Goal: Task Accomplishment & Management: Complete application form

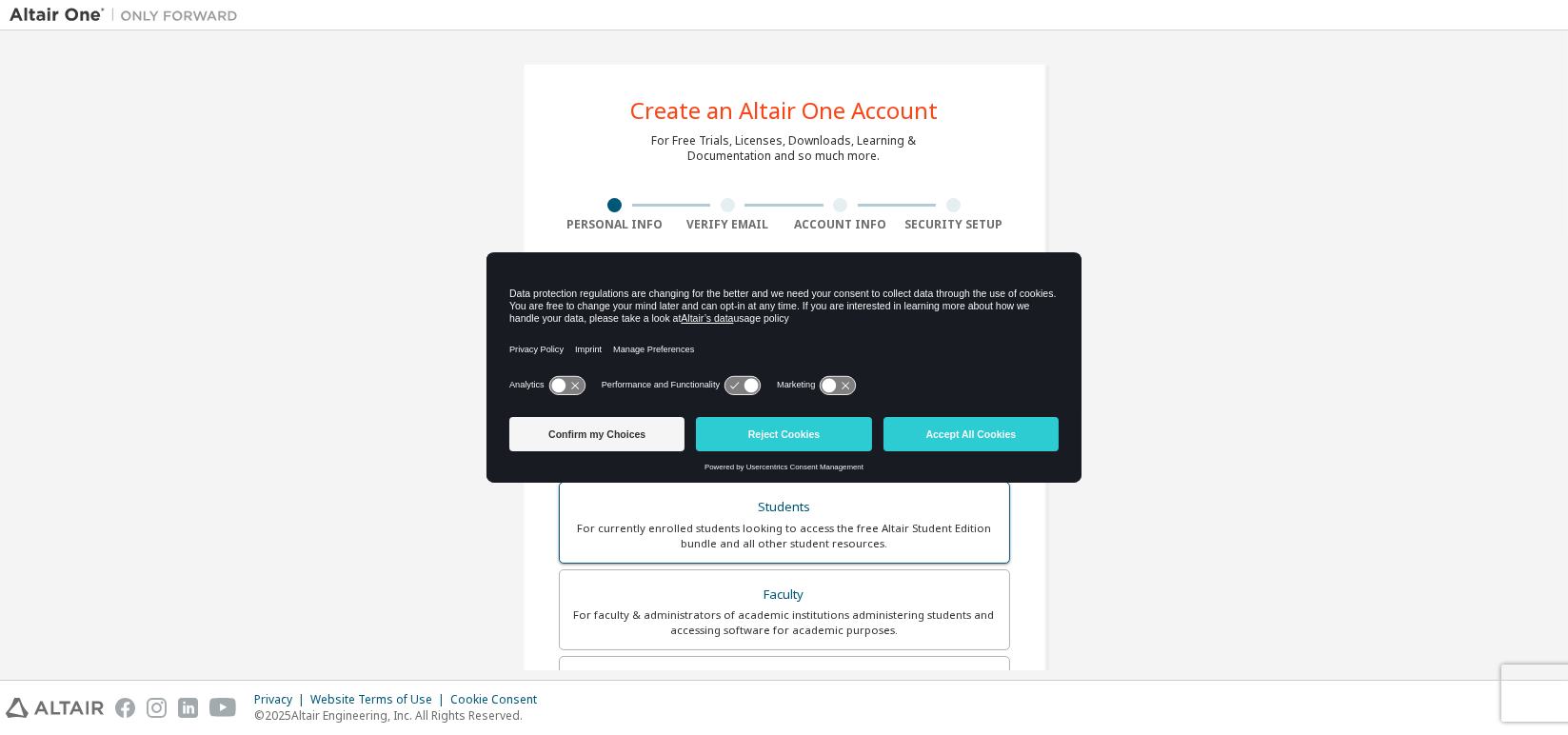
click at [711, 515] on div "Students" at bounding box center [785, 507] width 427 height 27
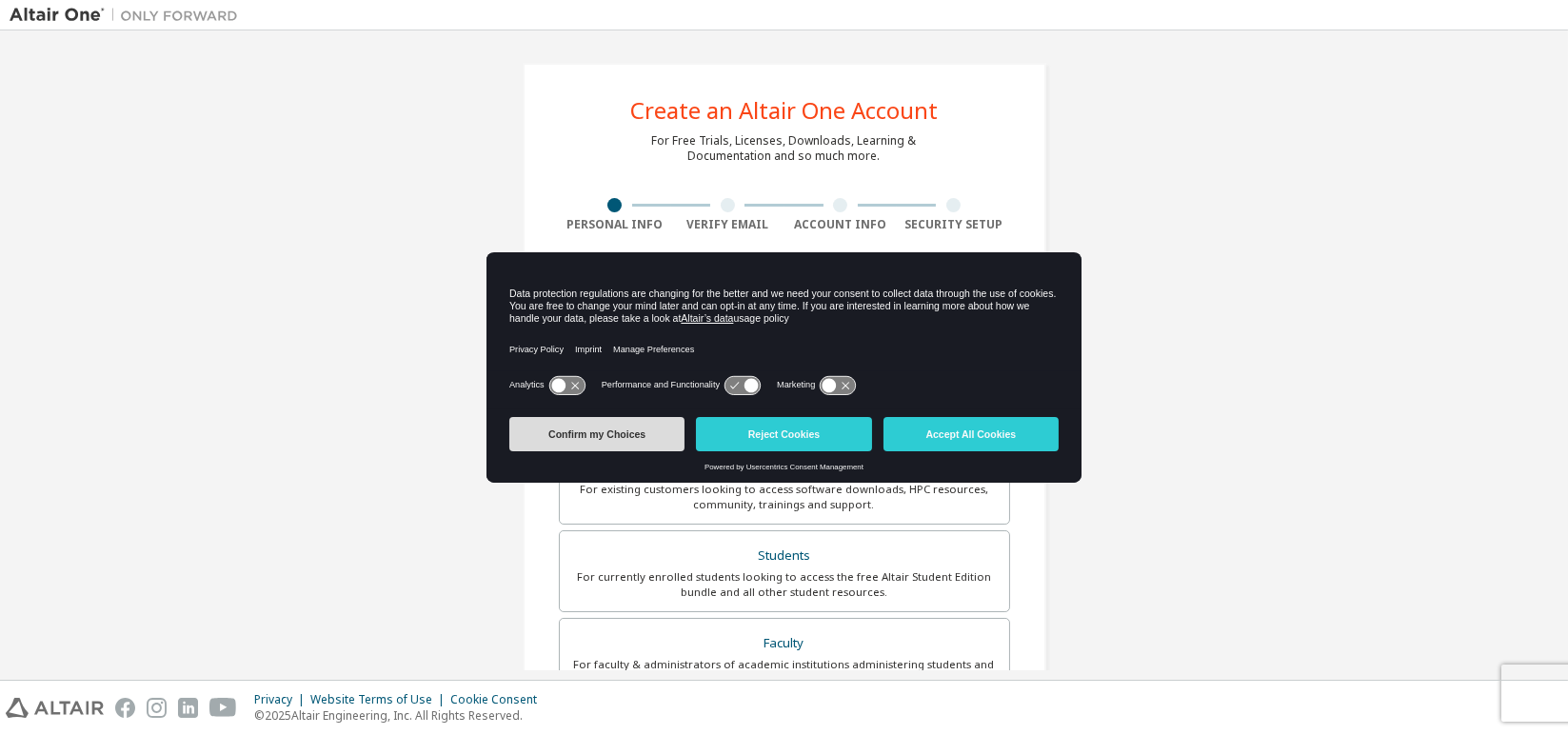
click at [622, 434] on button "Confirm my Choices" at bounding box center [596, 434] width 175 height 34
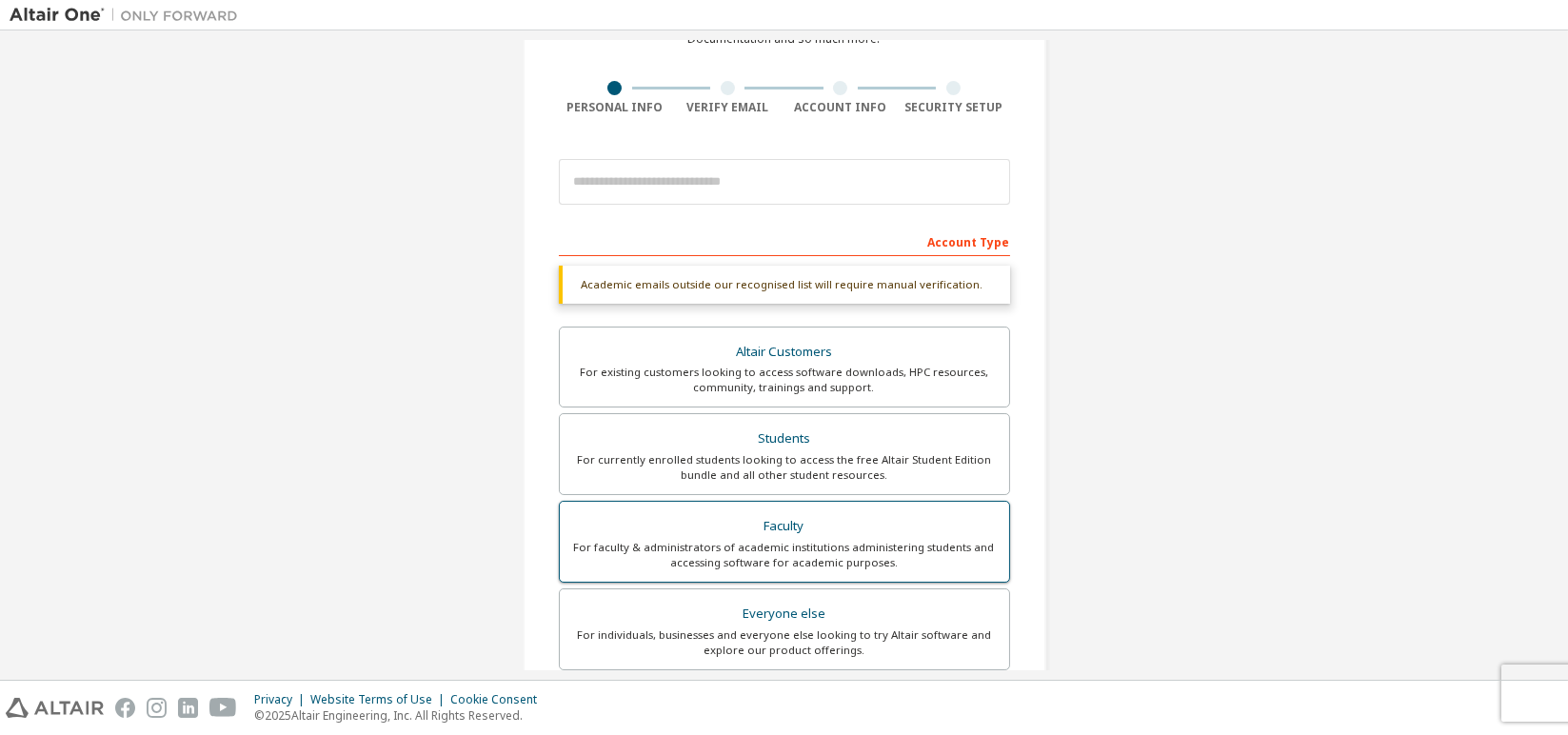
scroll to position [212, 0]
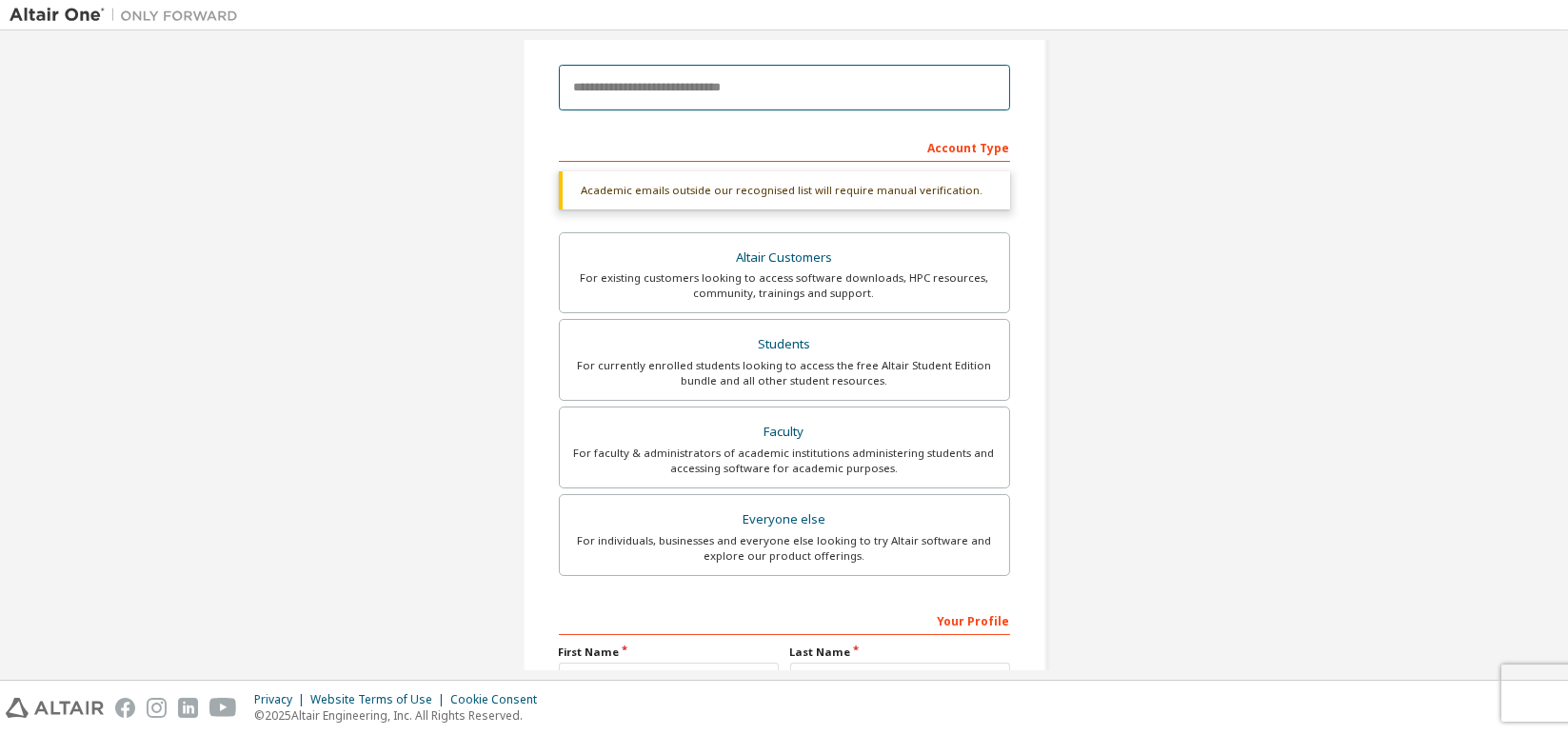
click at [707, 84] on input "email" at bounding box center [784, 88] width 451 height 46
click at [722, 94] on input "email" at bounding box center [784, 88] width 451 height 46
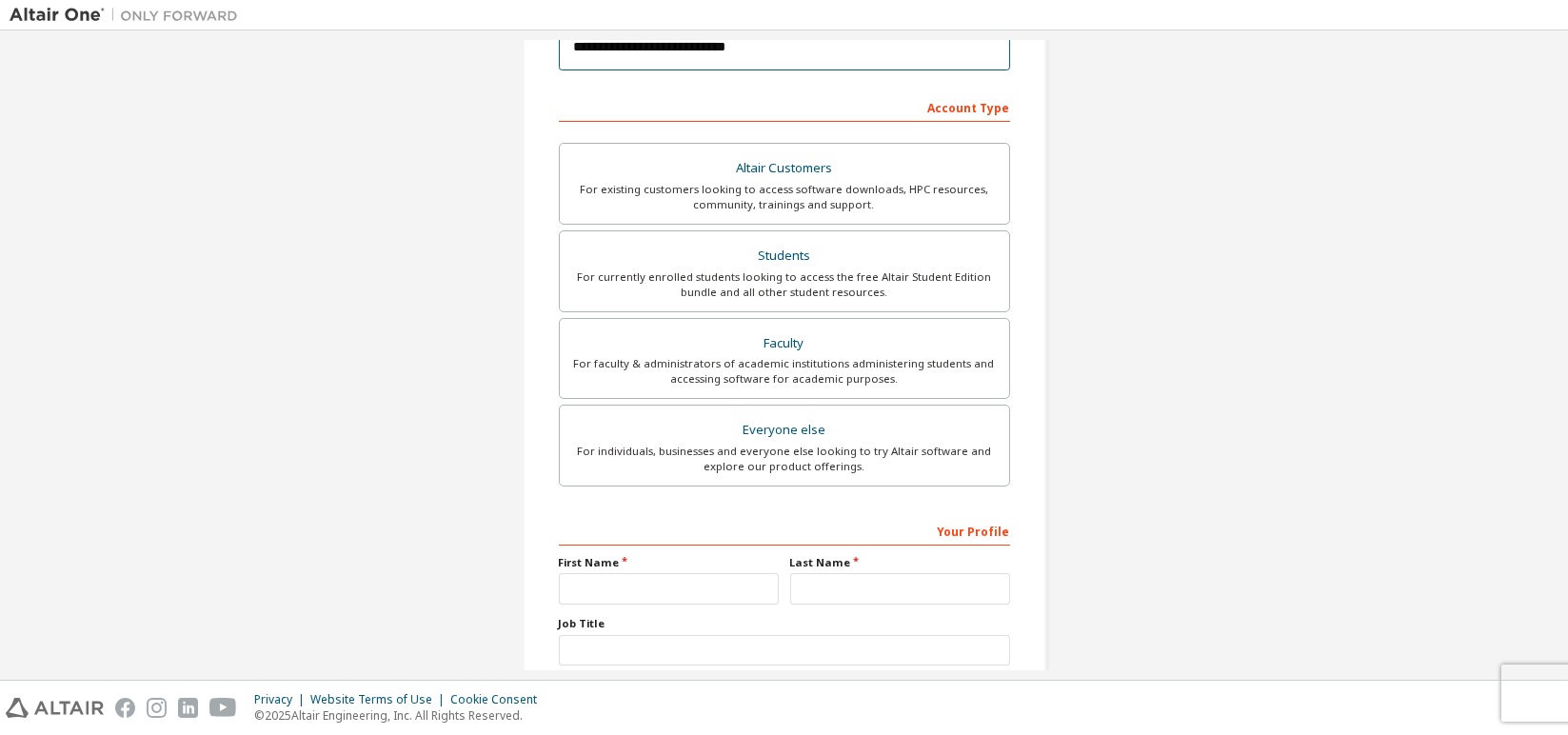
scroll to position [375, 0]
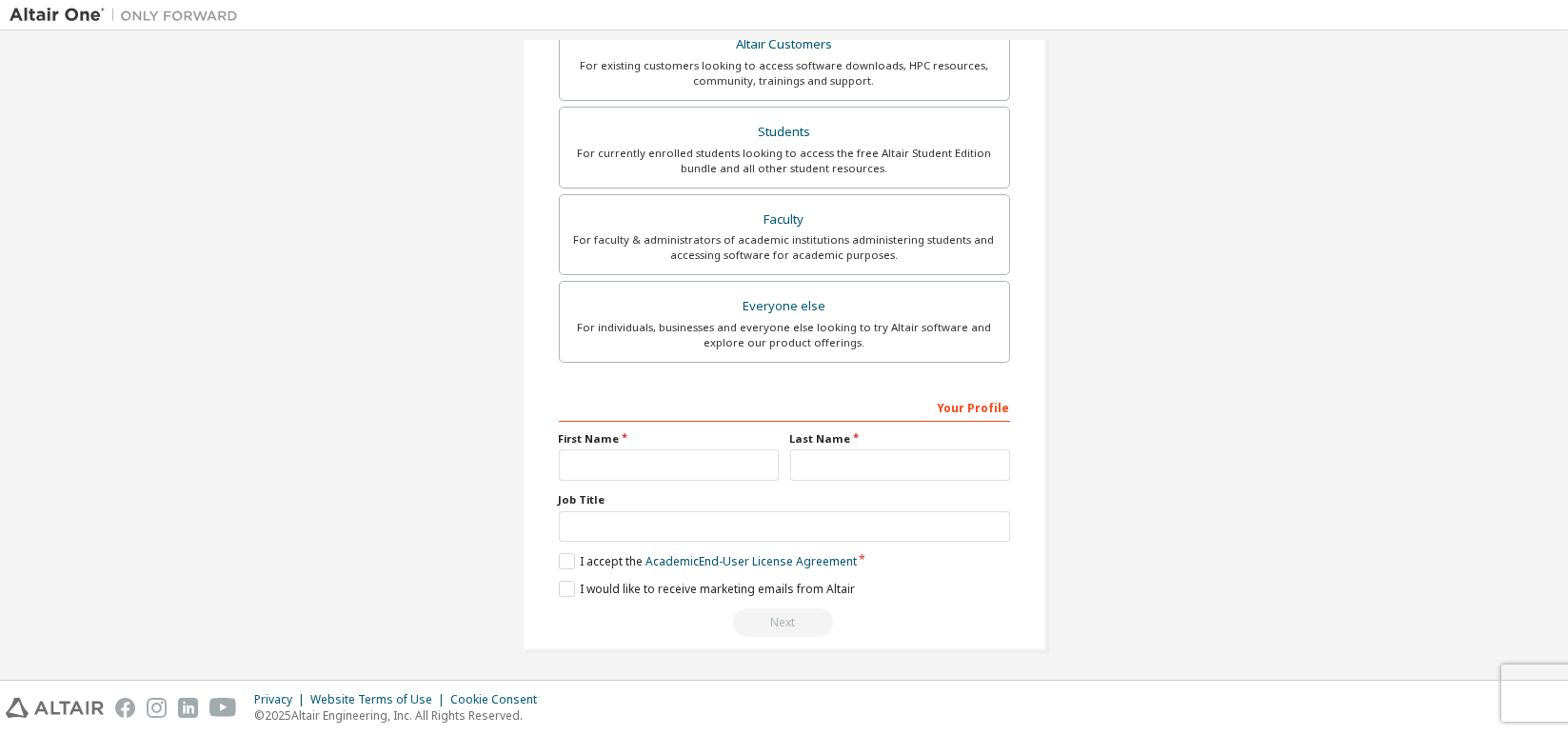
type input "**********"
click at [632, 451] on input "text" at bounding box center [669, 464] width 220 height 32
type input "****"
click at [992, 464] on input "text" at bounding box center [900, 464] width 220 height 32
type input "******"
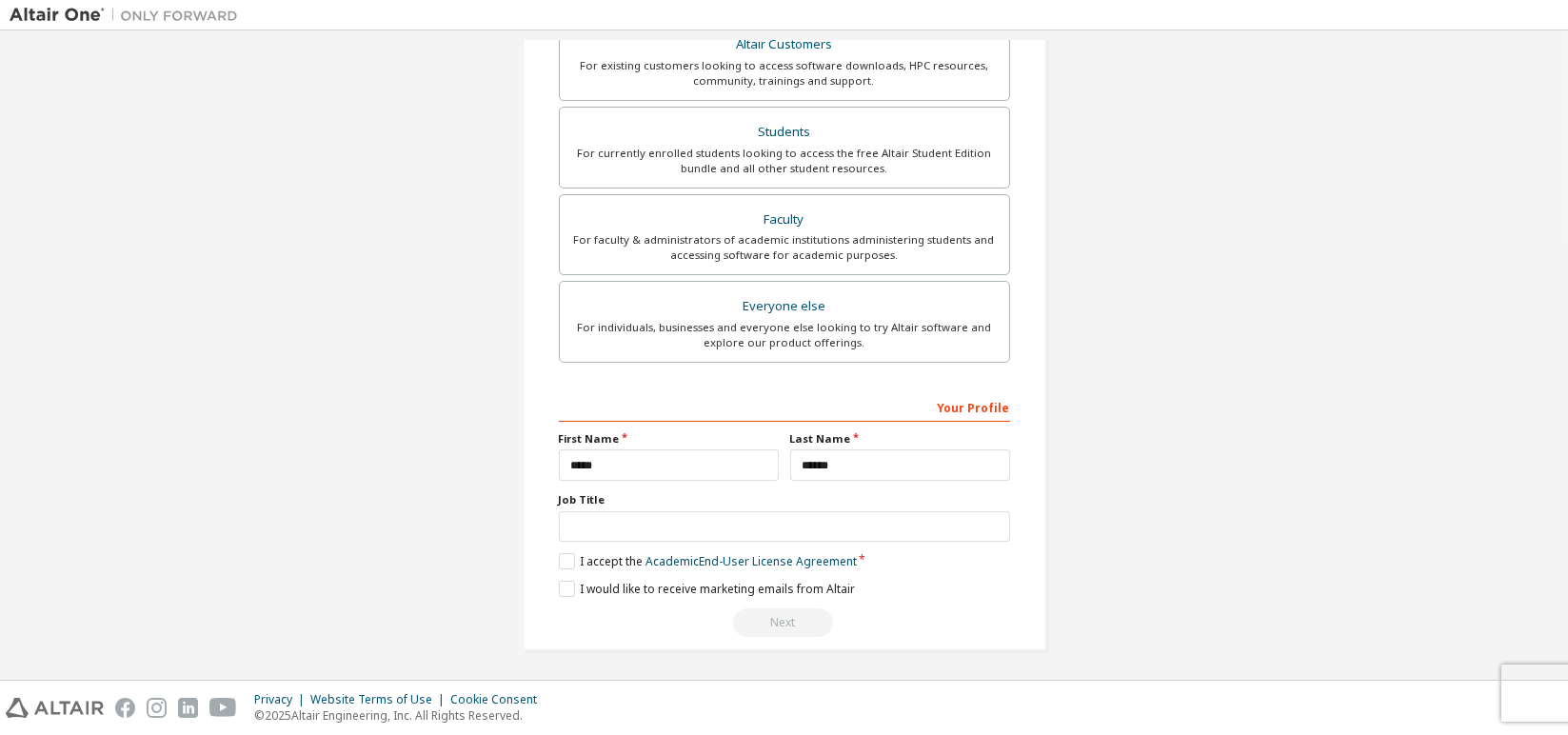
click at [706, 502] on label "Job Title" at bounding box center [784, 500] width 451 height 15
click at [690, 538] on input "text" at bounding box center [784, 526] width 451 height 32
drag, startPoint x: 1222, startPoint y: 246, endPoint x: 1211, endPoint y: 246, distance: 11.0
click at [1222, 246] on div "**********" at bounding box center [784, 168] width 1549 height 1008
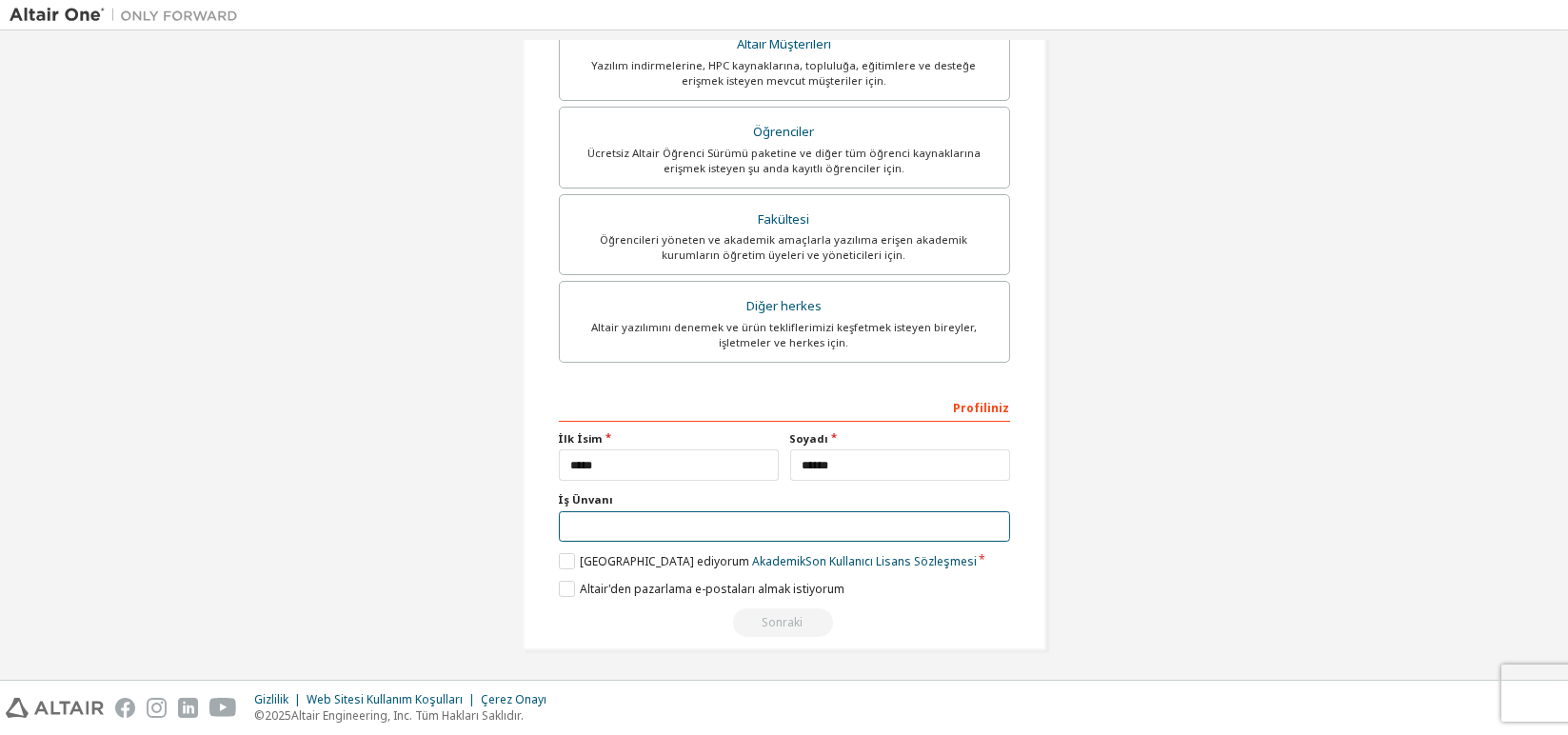
click at [608, 511] on input "text" at bounding box center [784, 526] width 451 height 32
type input "**********"
click at [568, 549] on div "**********" at bounding box center [784, 515] width 451 height 247
click at [568, 575] on div "**********" at bounding box center [784, 515] width 451 height 247
click at [559, 549] on div "**********" at bounding box center [784, 515] width 451 height 247
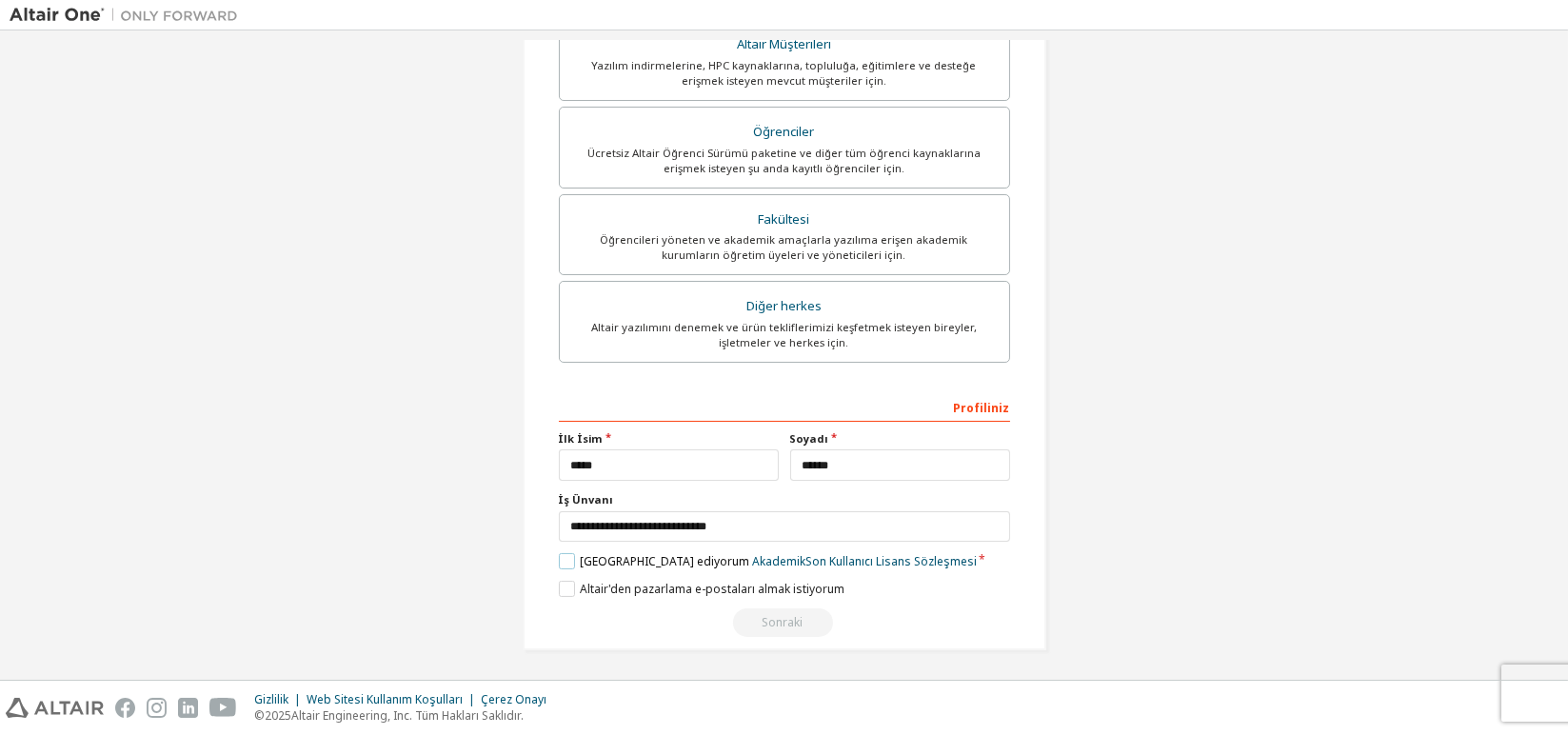
click at [567, 559] on label "[GEOGRAPHIC_DATA] ediyorum Akademik Son Kullanıcı Lisans Sözleşmesi" at bounding box center [768, 561] width 418 height 16
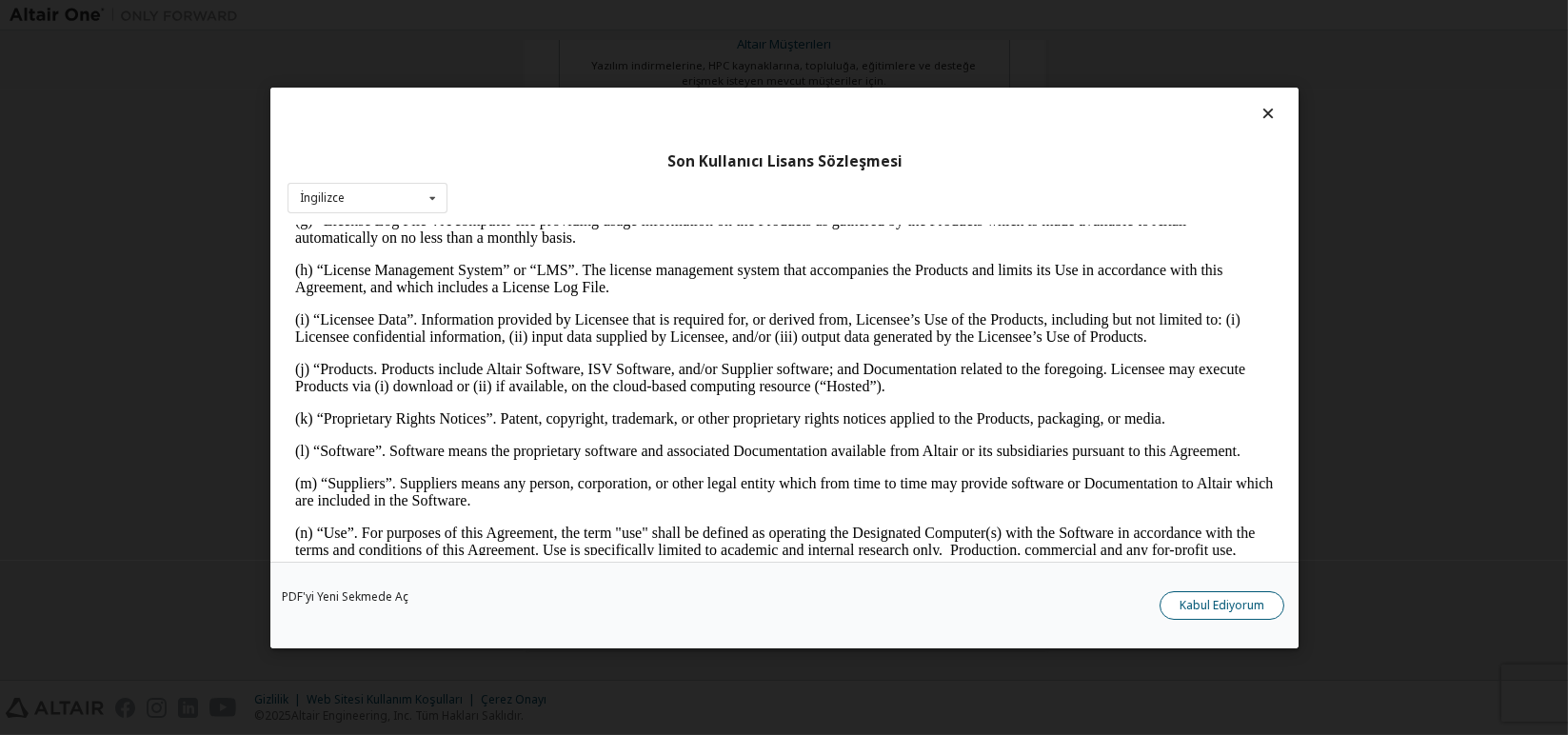
scroll to position [740, 0]
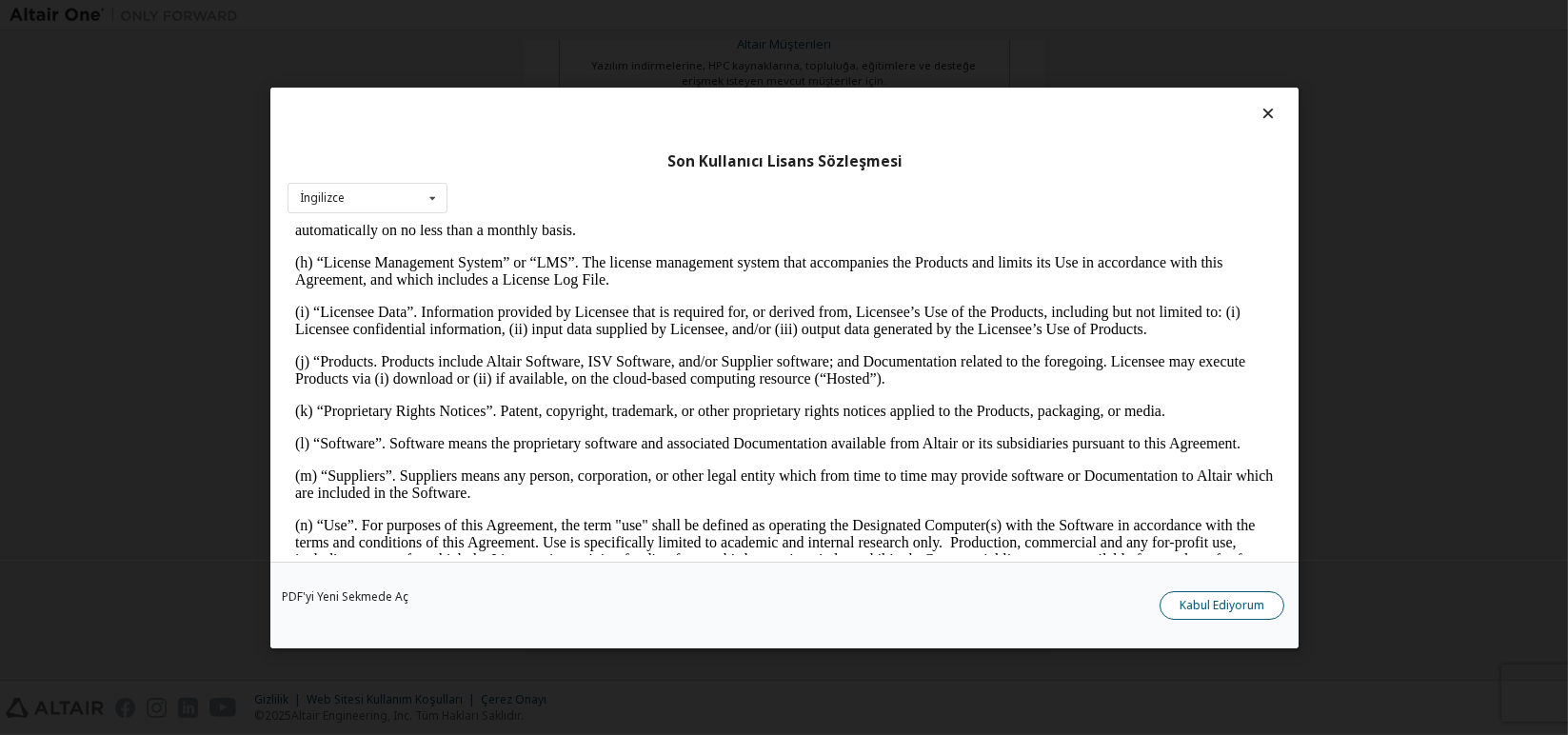
click at [1217, 598] on button "Kabul Ediyorum" at bounding box center [1221, 605] width 124 height 29
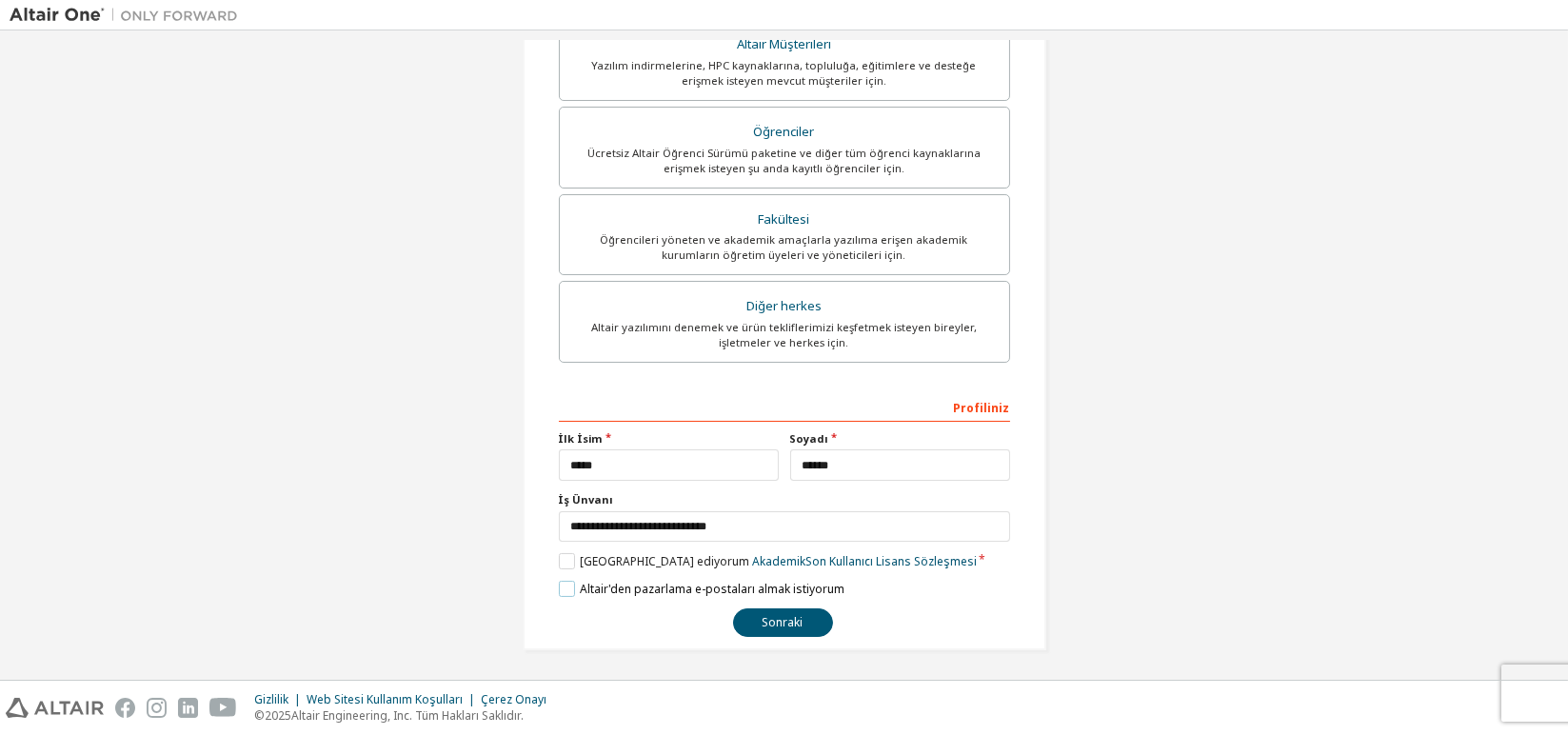
click at [607, 586] on label "Altair'den pazarlama e-postaları almak istiyorum" at bounding box center [702, 589] width 285 height 16
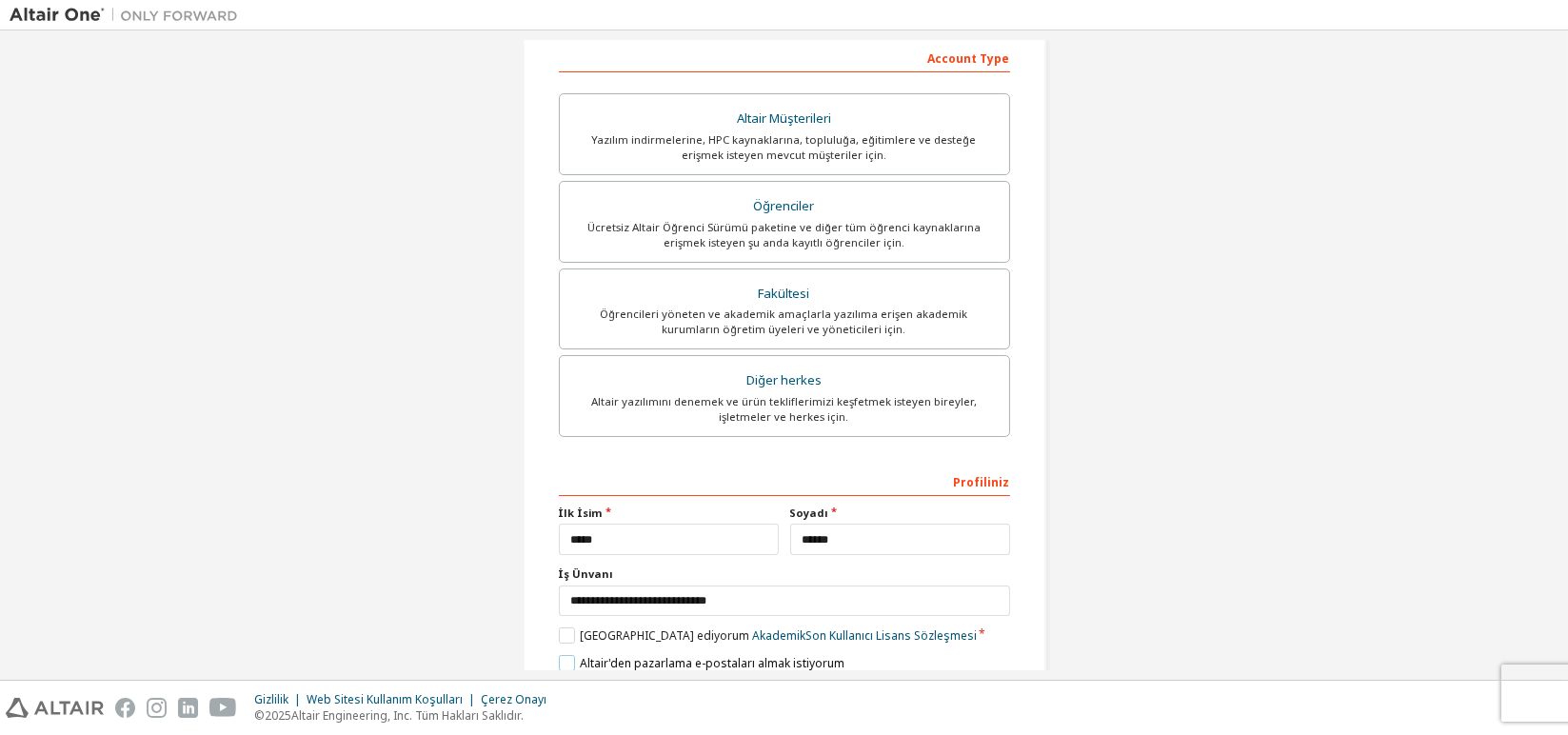
scroll to position [375, 0]
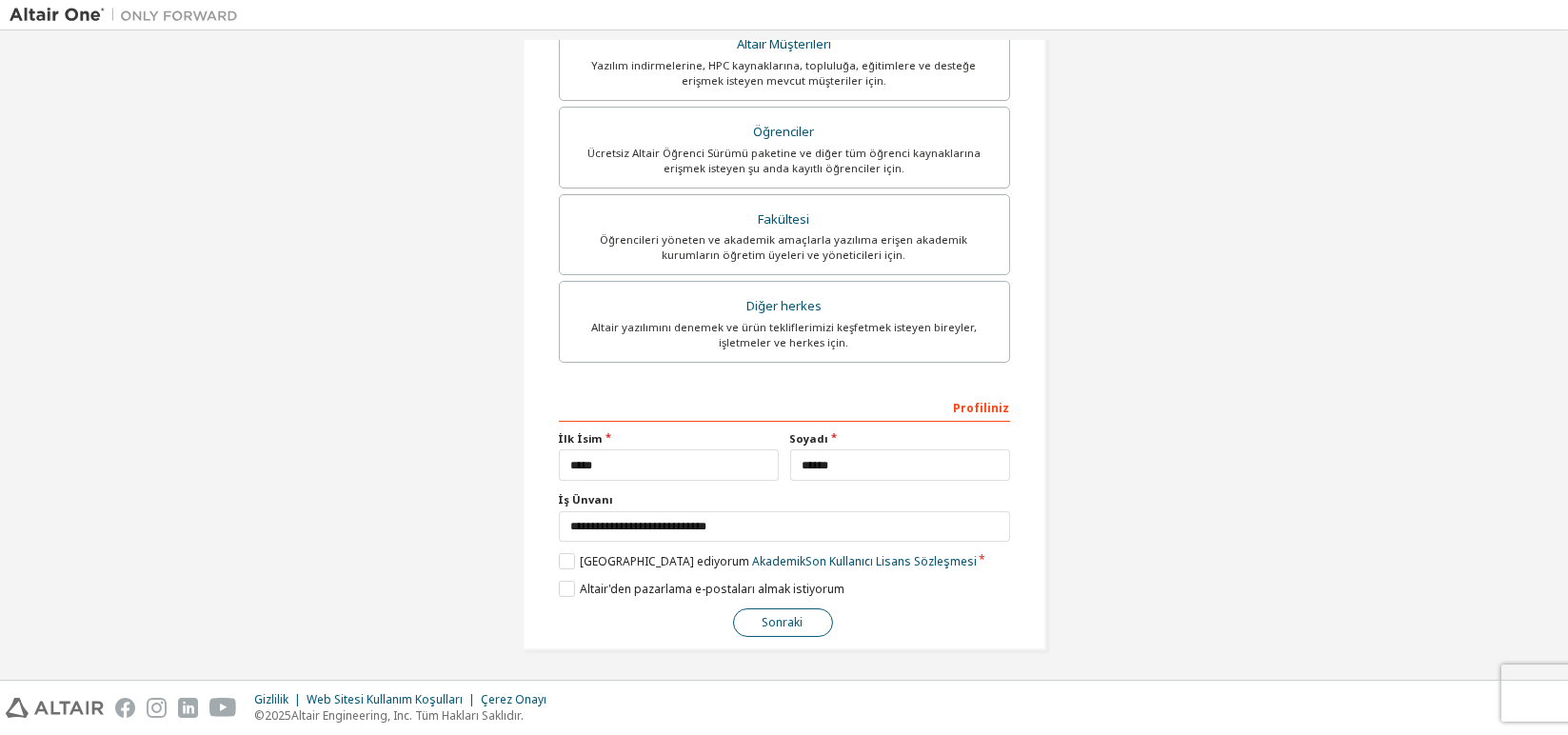
click at [786, 631] on button "Sonraki" at bounding box center [783, 622] width 100 height 29
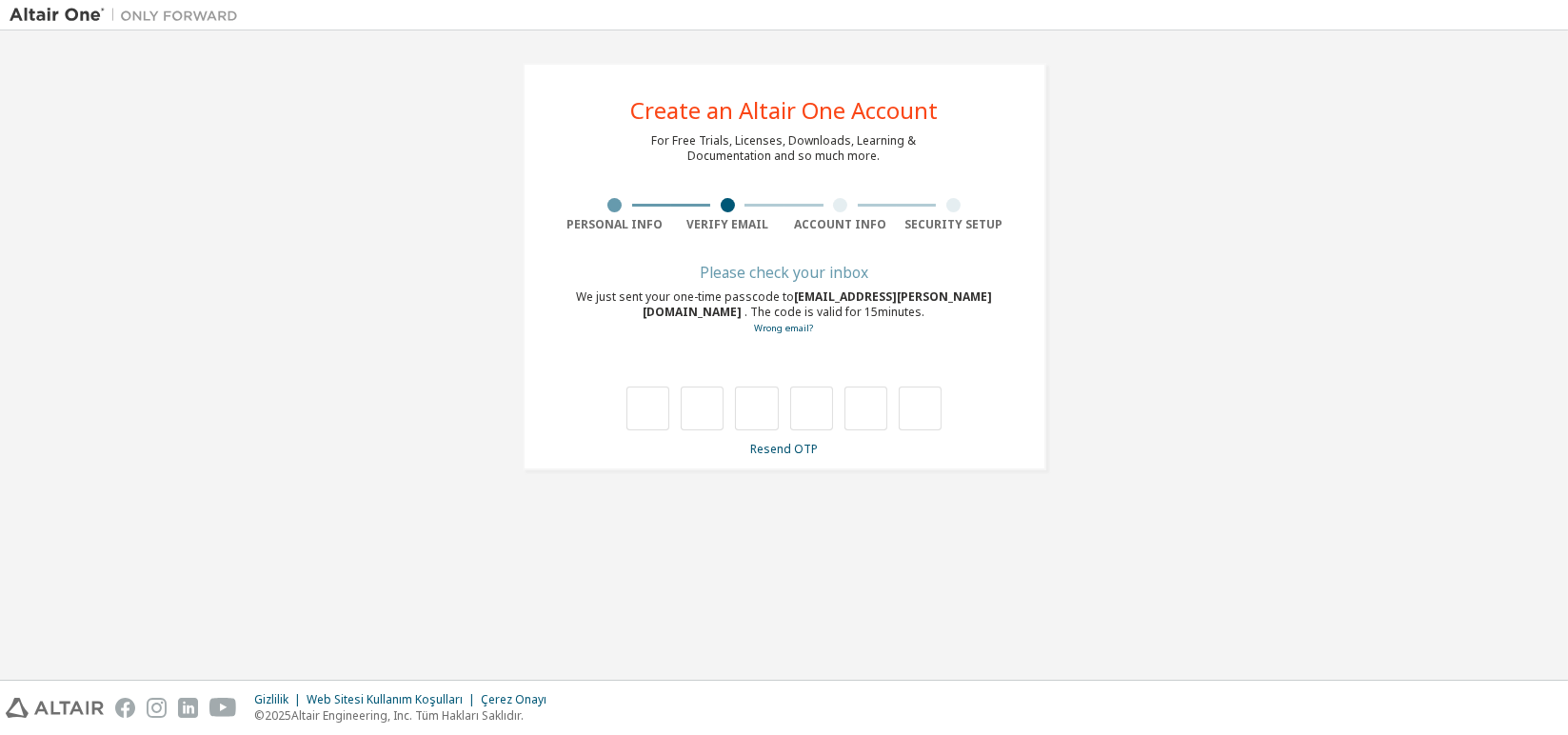
scroll to position [0, 0]
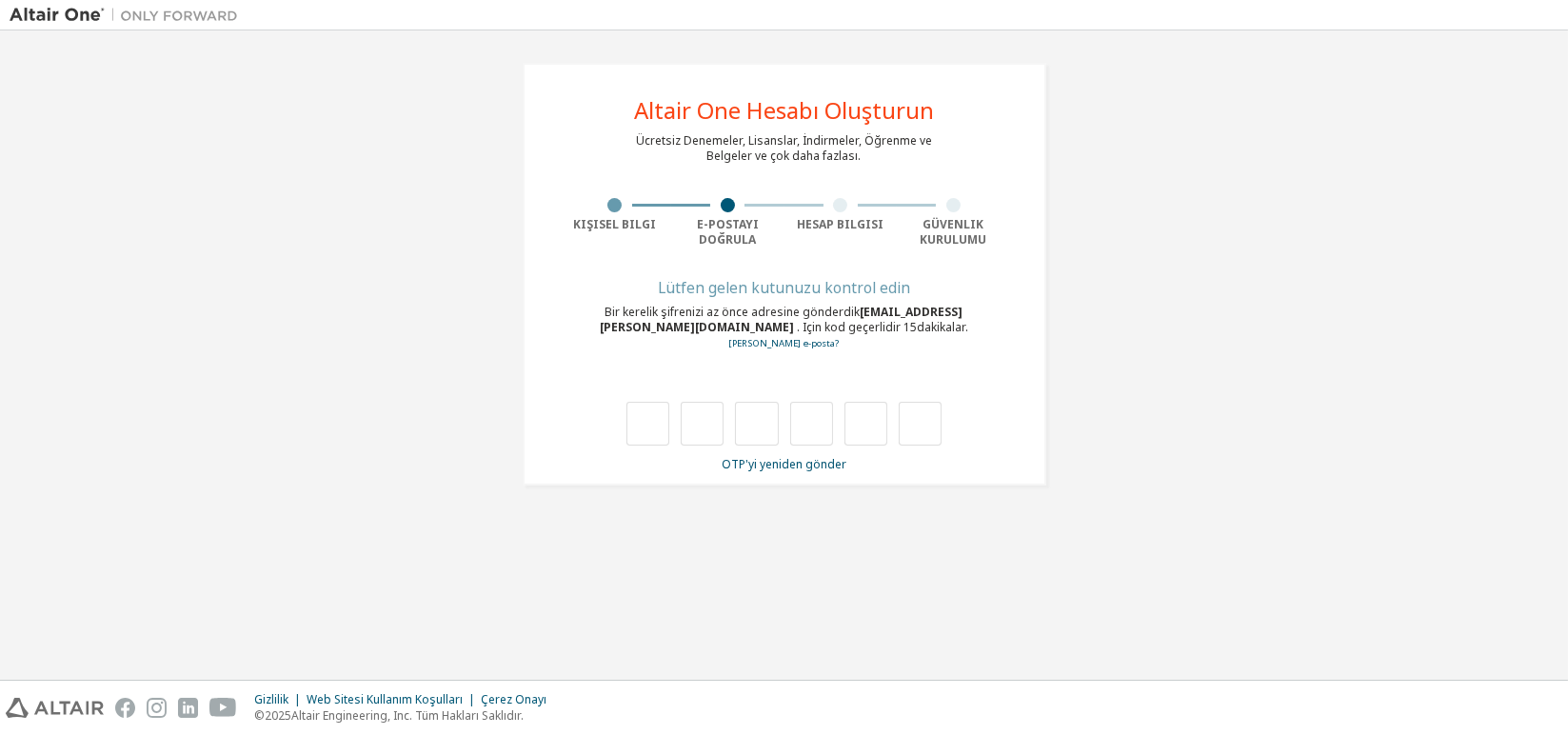
type input "*"
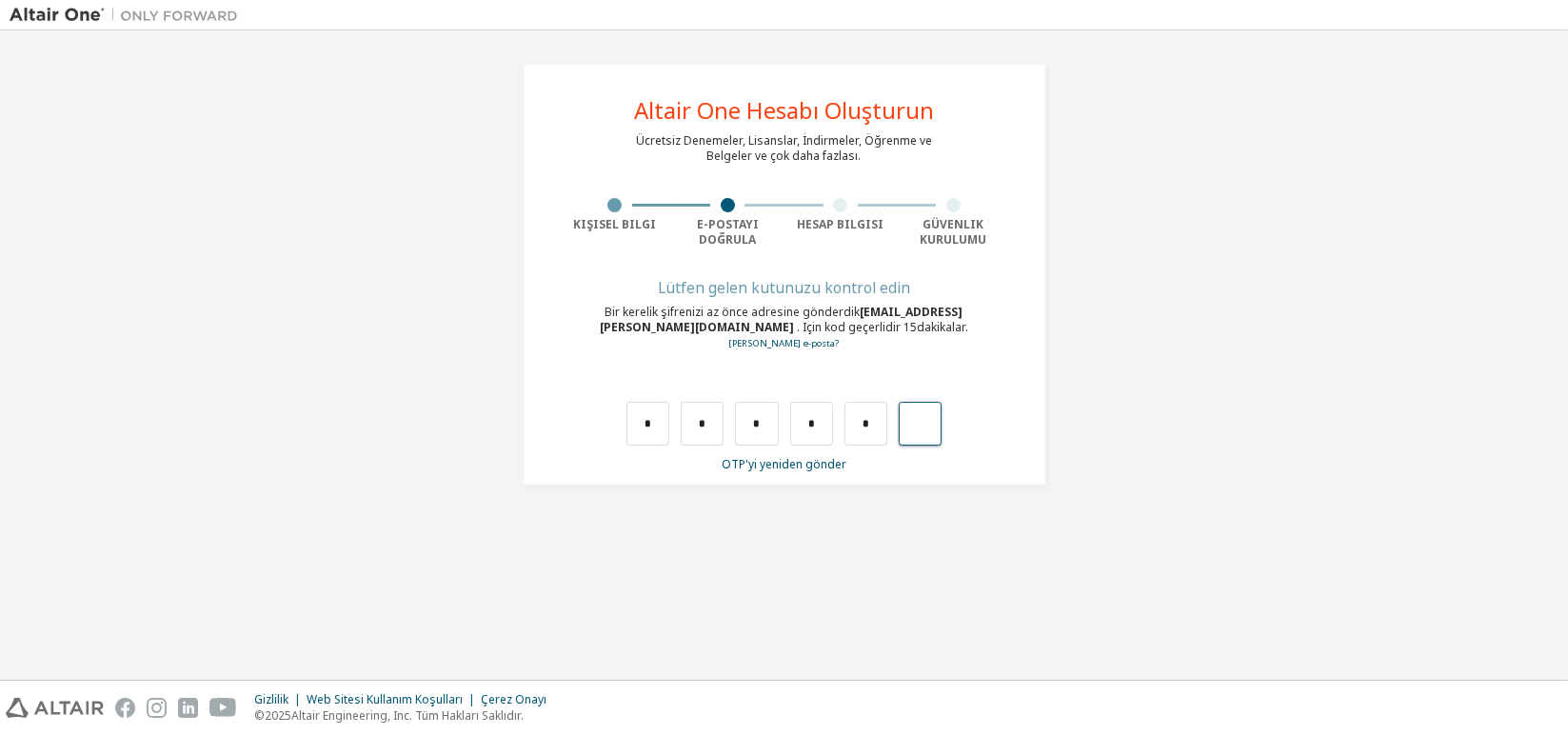
type input "*"
click at [628, 453] on div "Lütfen gelen kutunuzu kontrol [PERSON_NAME] kerelik şifrenizi az önce adresine …" at bounding box center [784, 376] width 451 height 190
click at [638, 423] on input "text" at bounding box center [647, 424] width 43 height 44
type input "*"
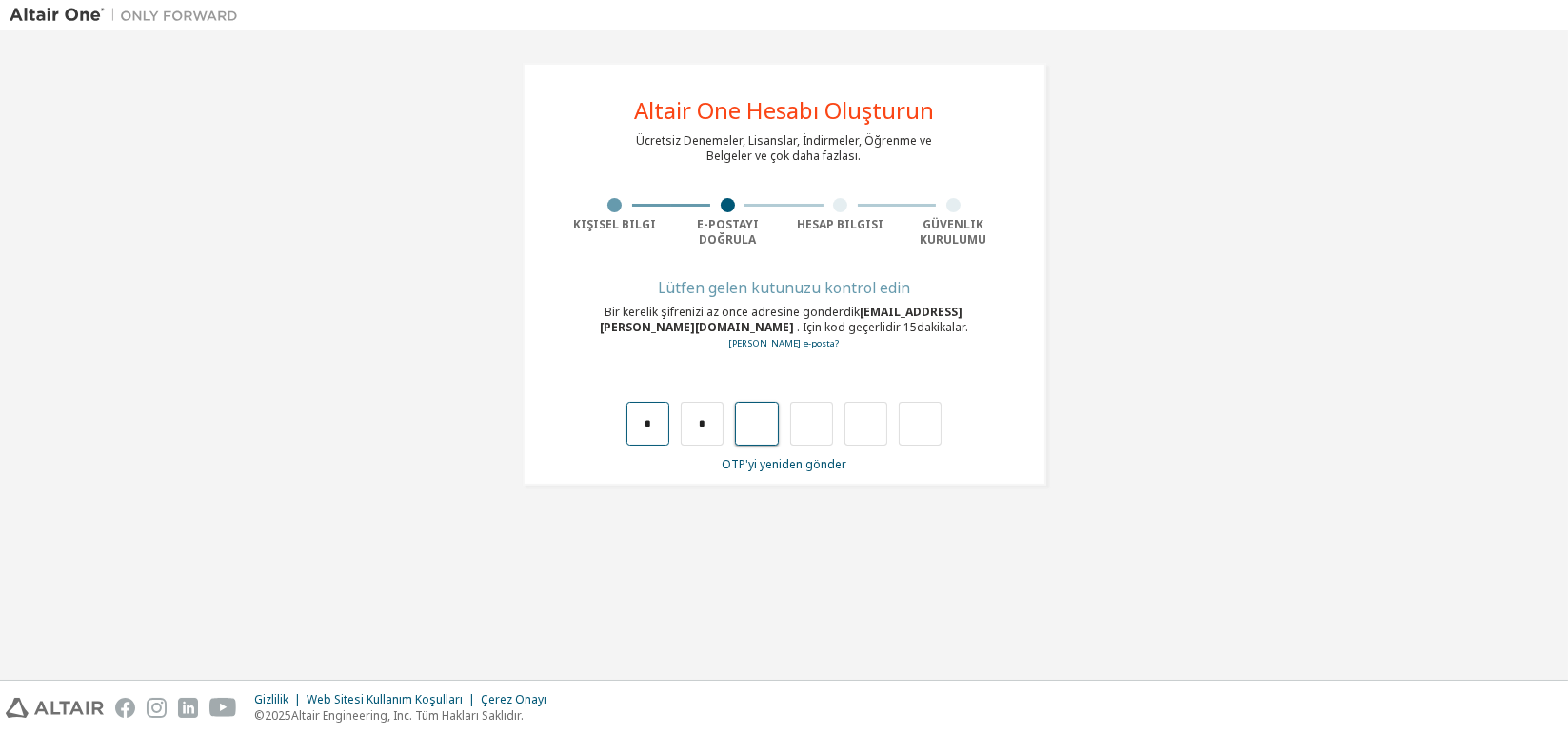
type input "*"
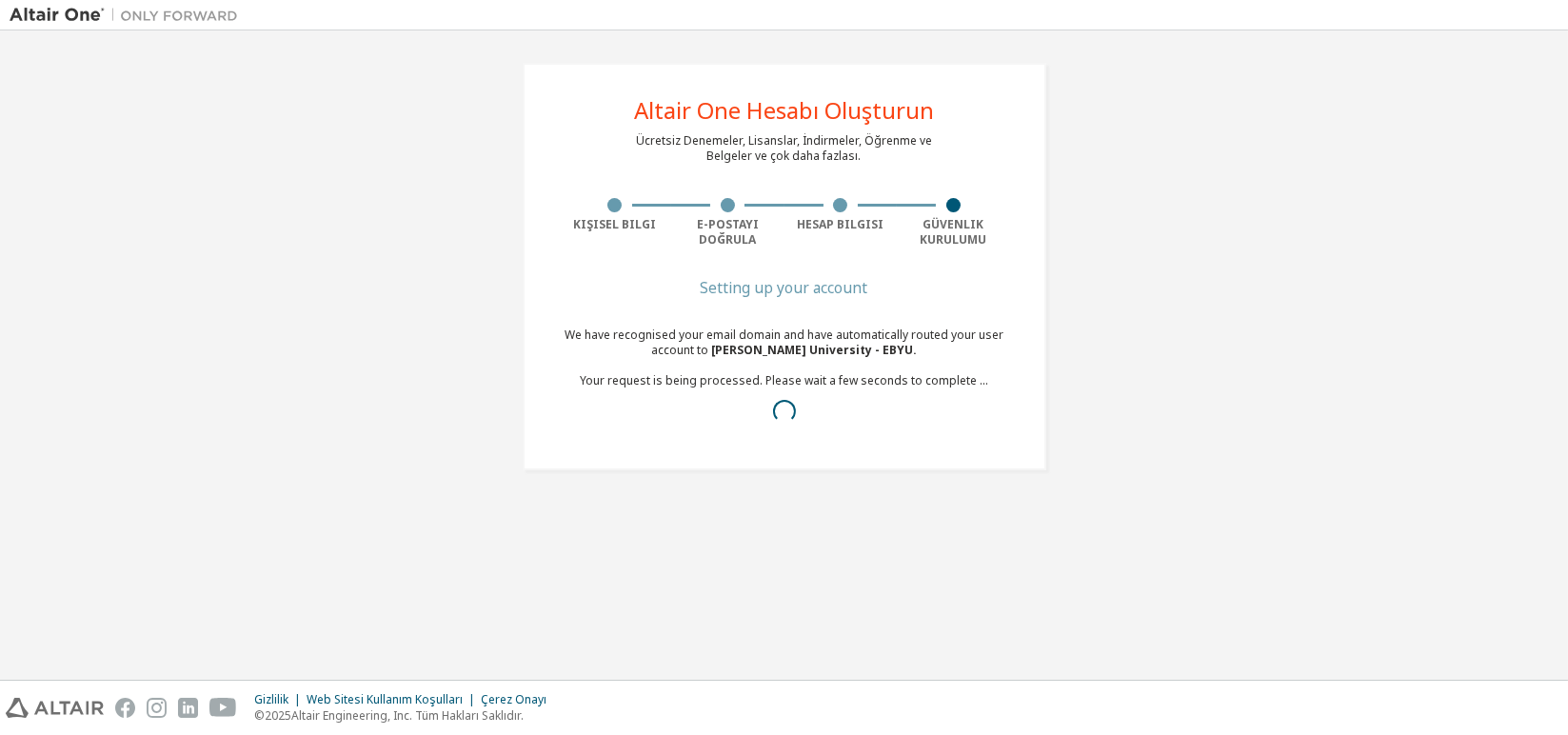
click at [444, 716] on p "© 2025 Altair Engineering, Inc. Tüm Hakları Saklıdır." at bounding box center [406, 715] width 303 height 16
click at [667, 523] on div "Altair One Hesabı Oluşturun Ücretsiz Denemeler, Lisanslar, İndirmeler, Öğrenme …" at bounding box center [784, 355] width 1549 height 630
click at [969, 374] on div "E-[PERSON_NAME] adınızı tanıdık ve kullanıcı hesabınızı otomatik olarak yönlend…" at bounding box center [784, 380] width 451 height 106
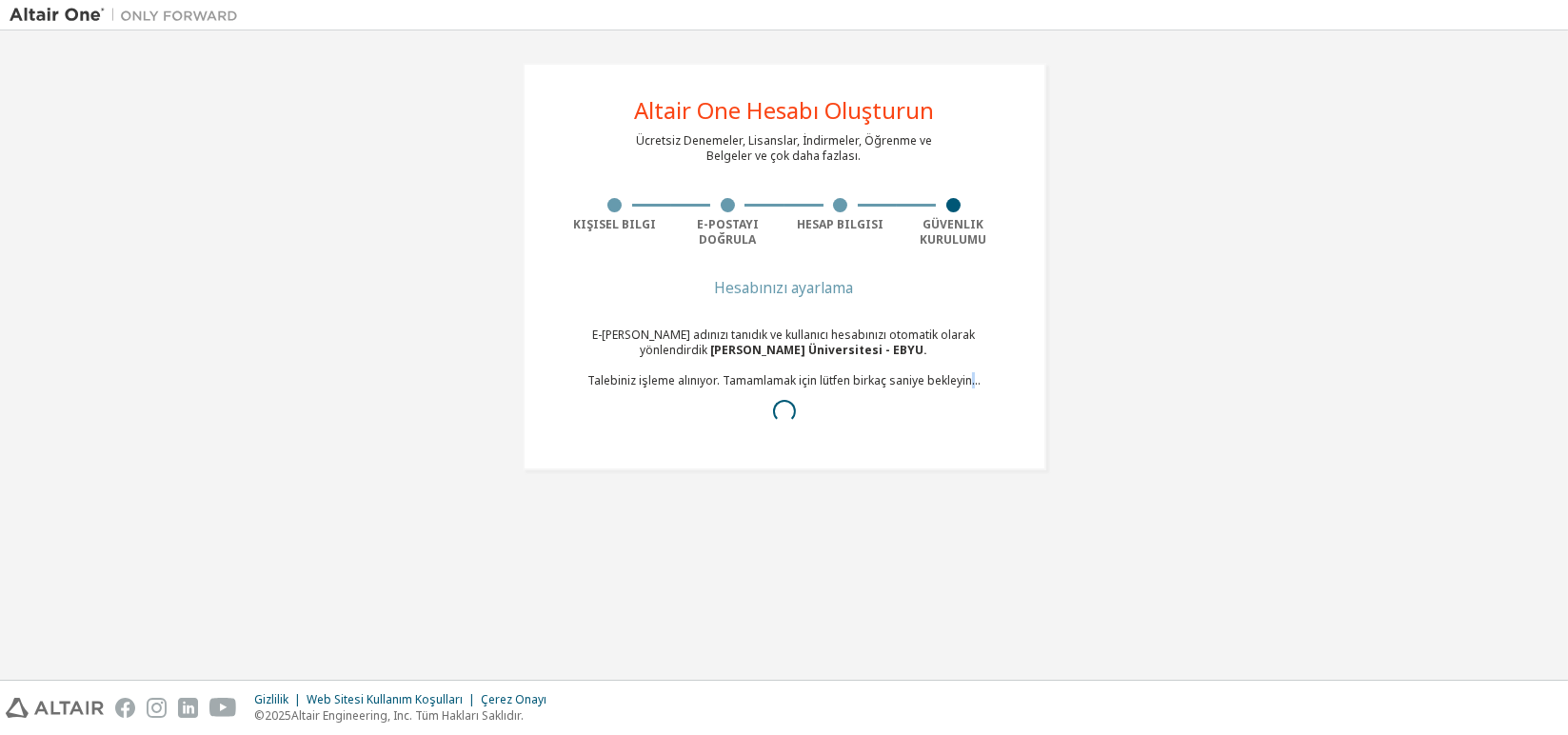
click at [969, 374] on div "E-[PERSON_NAME] adınızı tanıdık ve kullanıcı hesabınızı otomatik olarak yönlend…" at bounding box center [784, 380] width 451 height 106
click at [1062, 412] on div "Altair One Hesabı Oluşturun Ücretsiz Denemeler, Lisanslar, İndirmeler, Öğrenme …" at bounding box center [784, 266] width 570 height 453
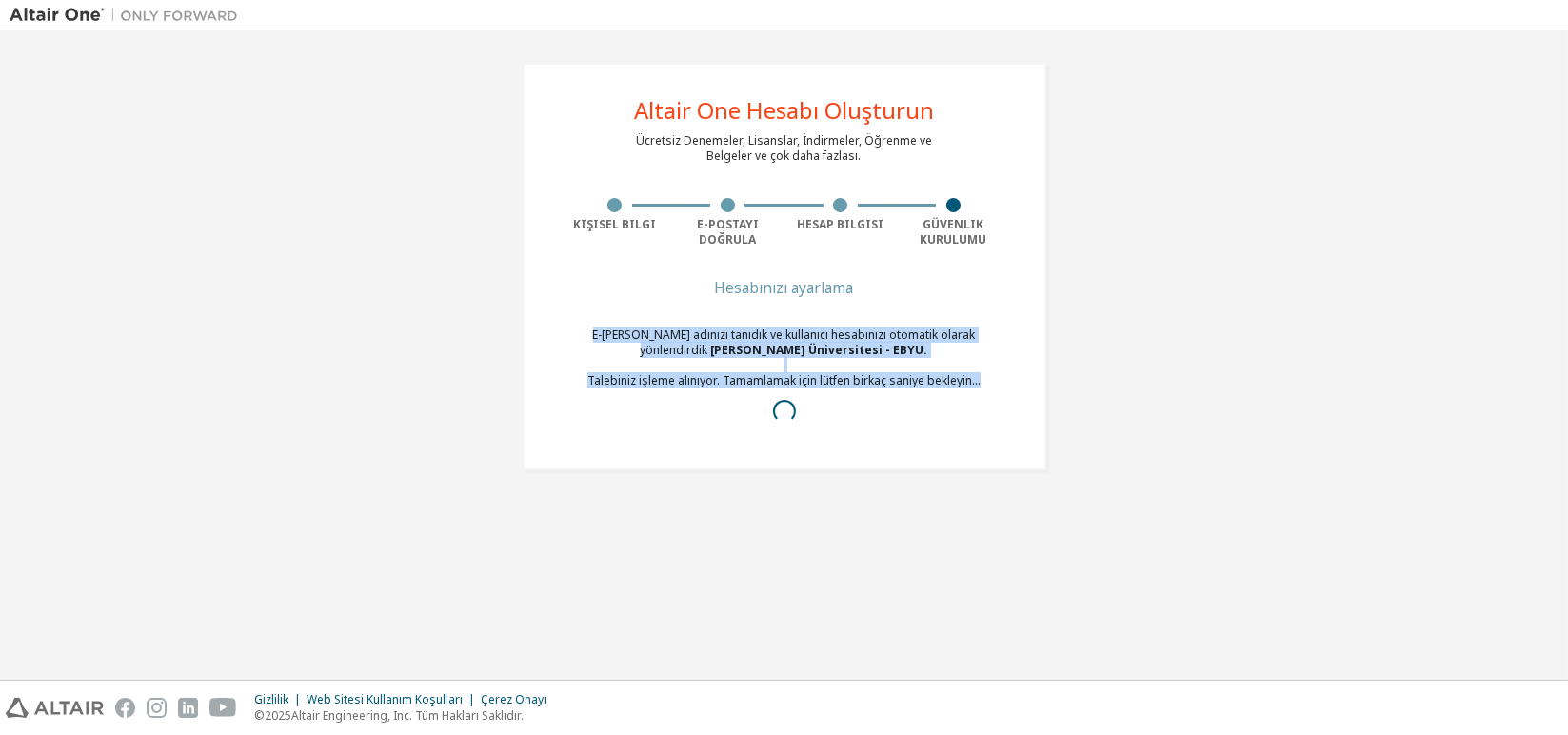
drag, startPoint x: 985, startPoint y: 393, endPoint x: 539, endPoint y: 327, distance: 450.9
click at [539, 327] on div "Altair One Hesabı Oluşturun Ücretsiz Denemeler, Lisanslar, İndirmeler, Öğrenme …" at bounding box center [784, 267] width 524 height 408
click at [1037, 442] on div "Altair One Hesabı Oluşturun Ücretsiz Denemeler, Lisanslar, İndirmeler, Öğrenme …" at bounding box center [784, 267] width 524 height 408
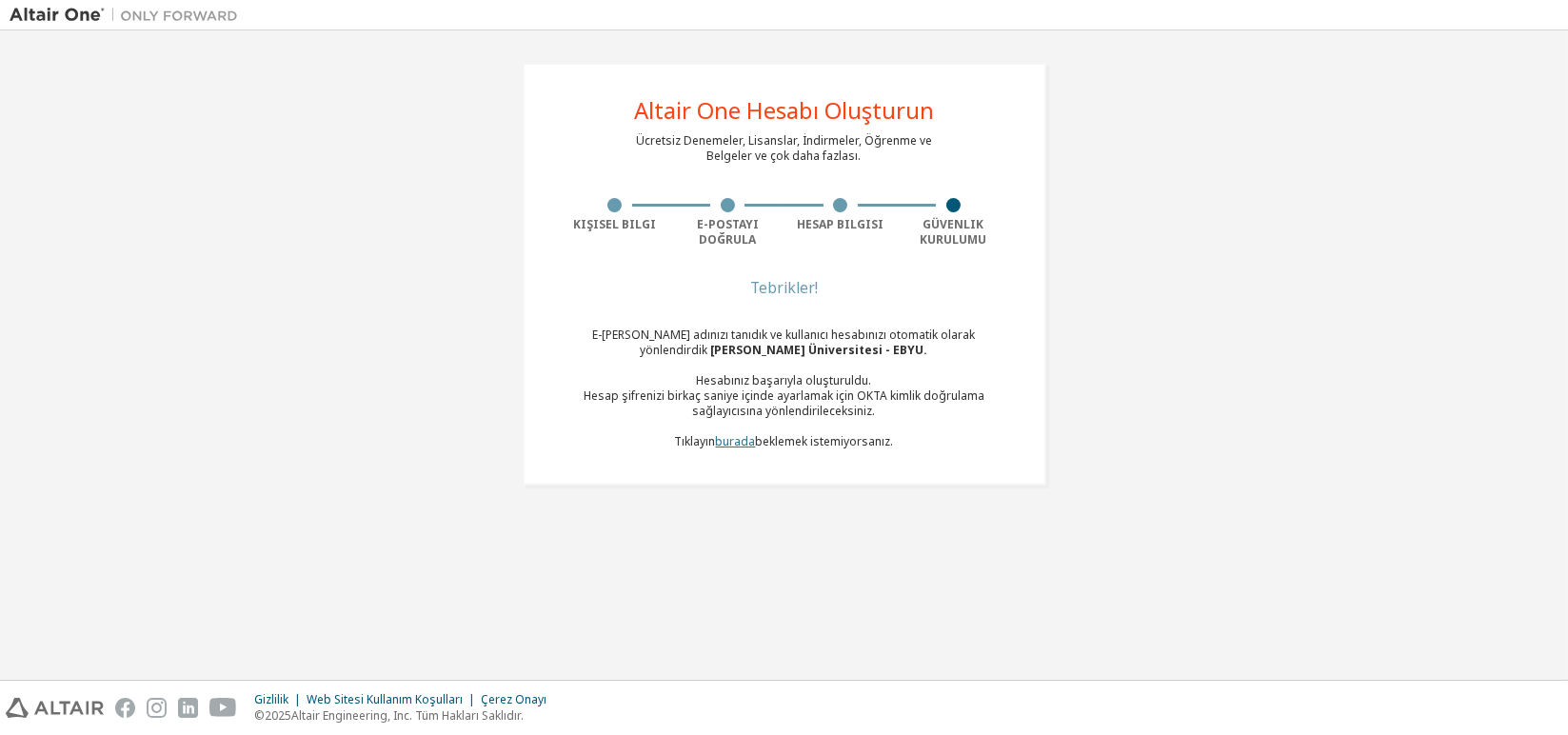
click at [731, 449] on link "burada" at bounding box center [736, 440] width 40 height 16
